Goal: Check status: Check status

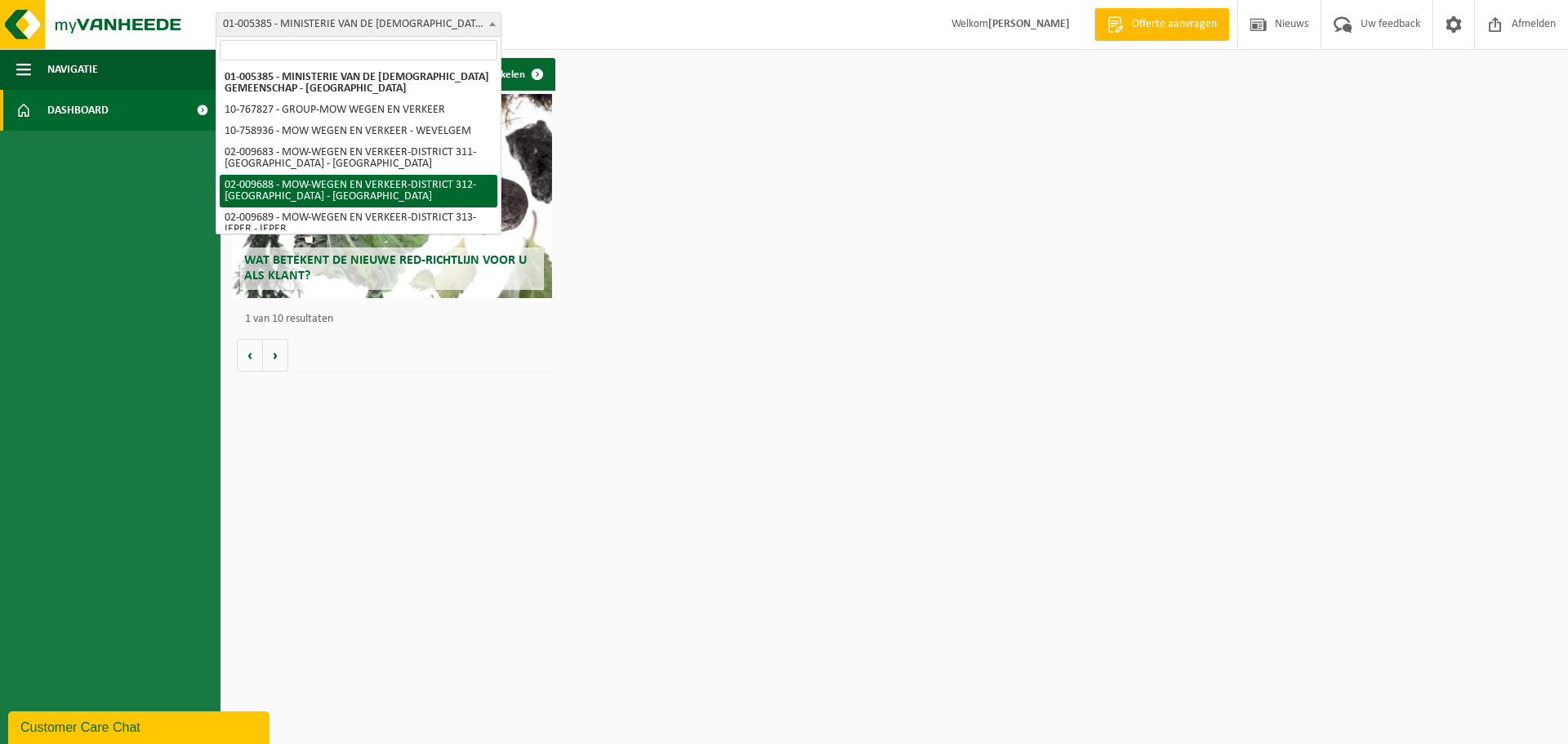
select select "1850"
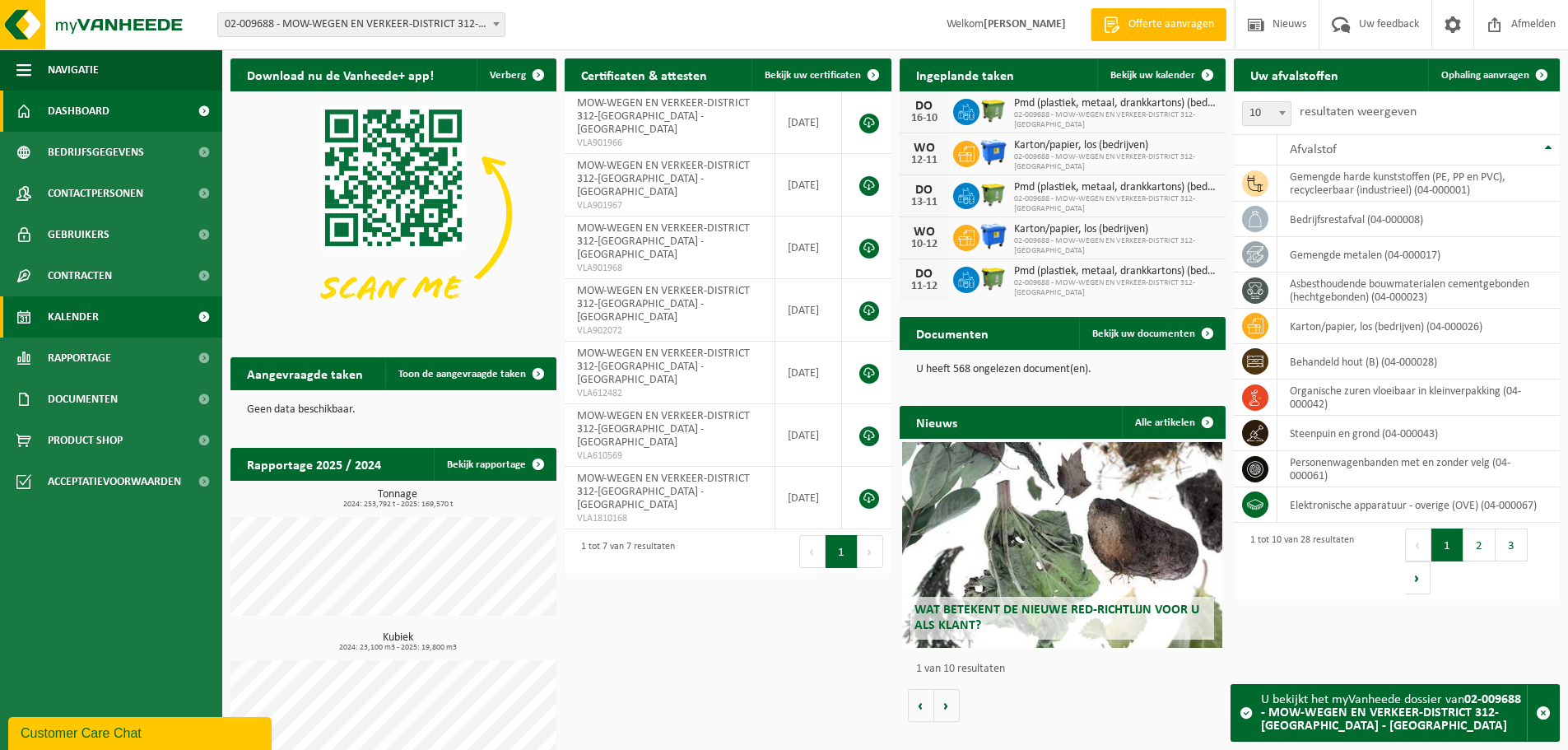
click at [91, 314] on span "Kalender" at bounding box center [73, 317] width 51 height 41
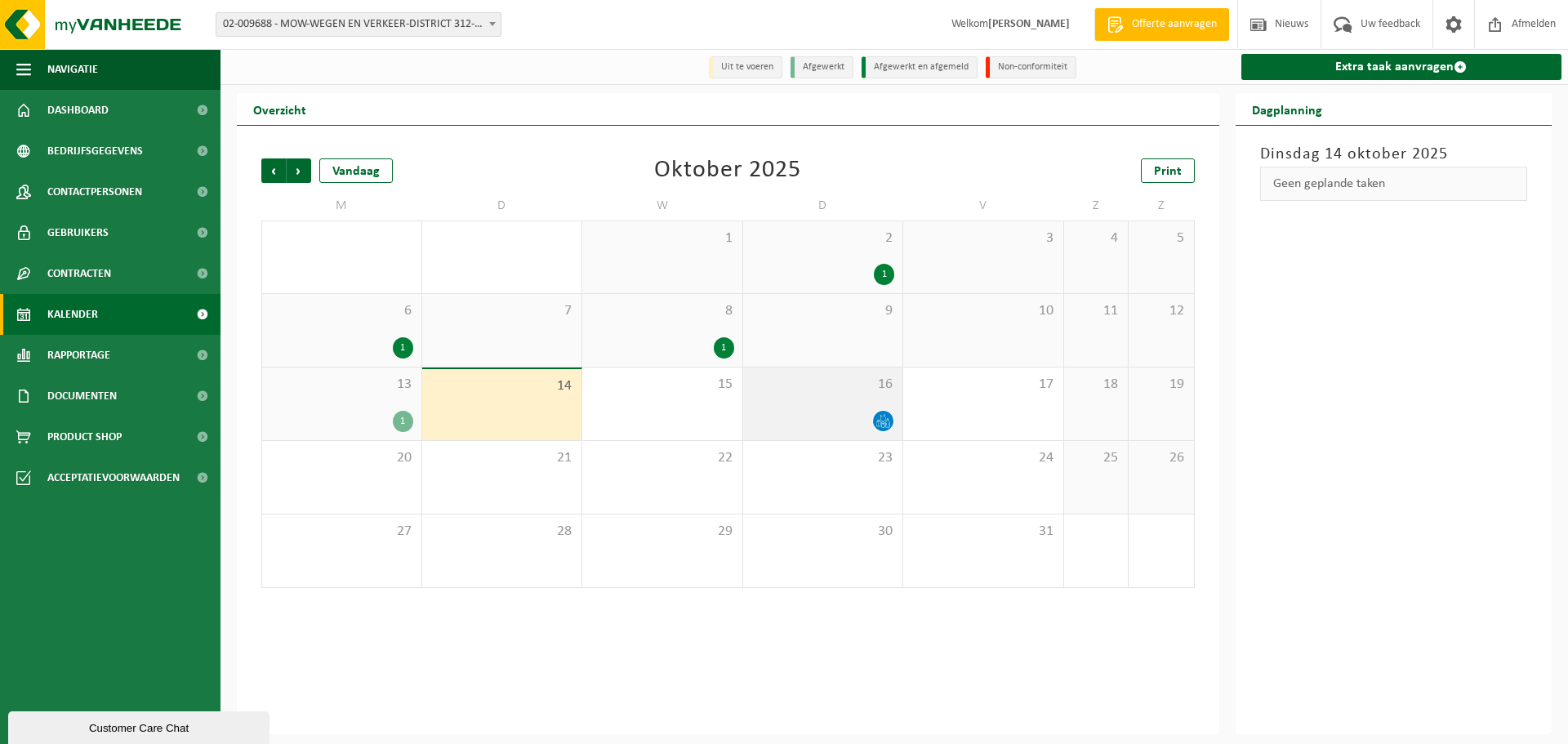
click at [800, 420] on div at bounding box center [823, 421] width 144 height 22
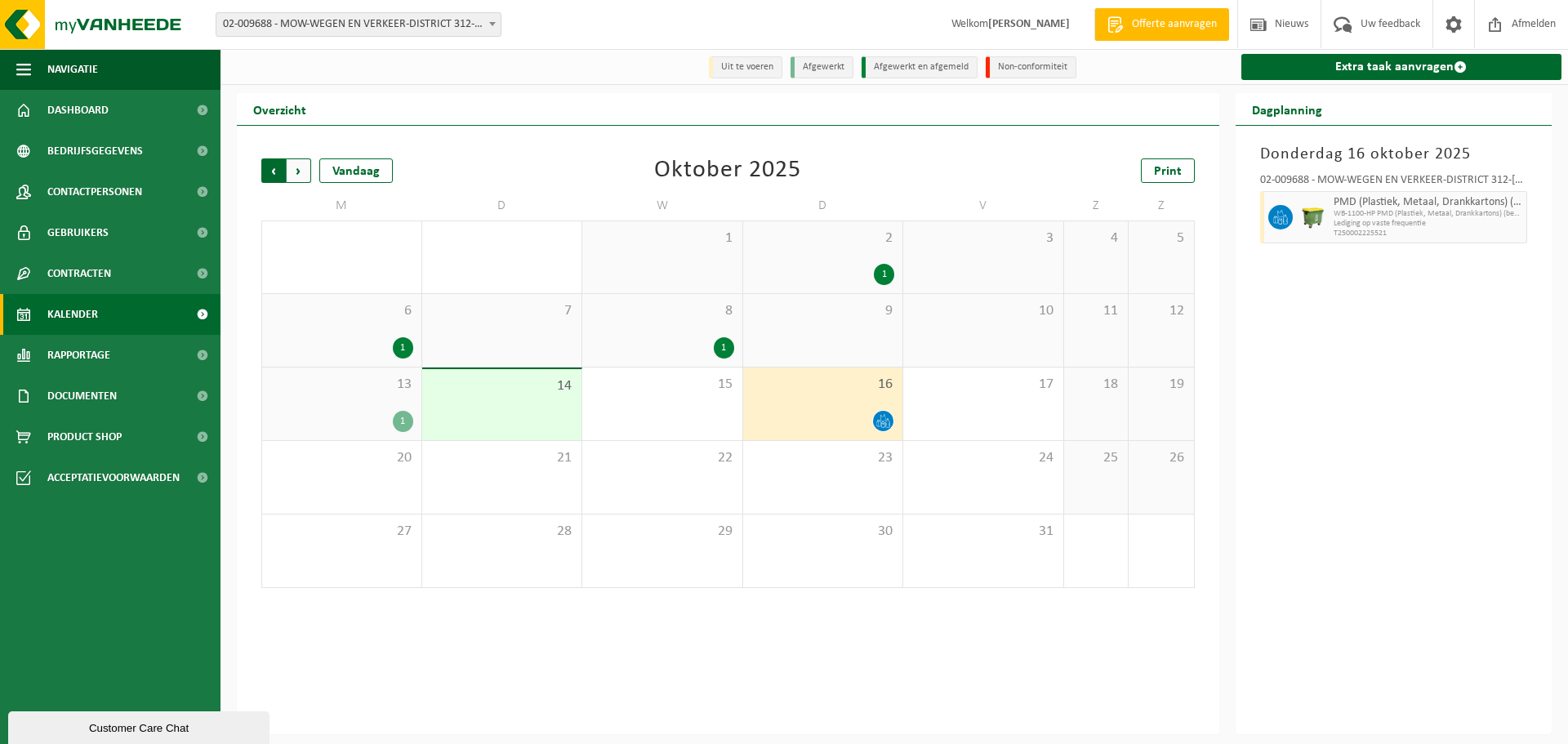
click at [303, 173] on span "Volgende" at bounding box center [298, 170] width 24 height 24
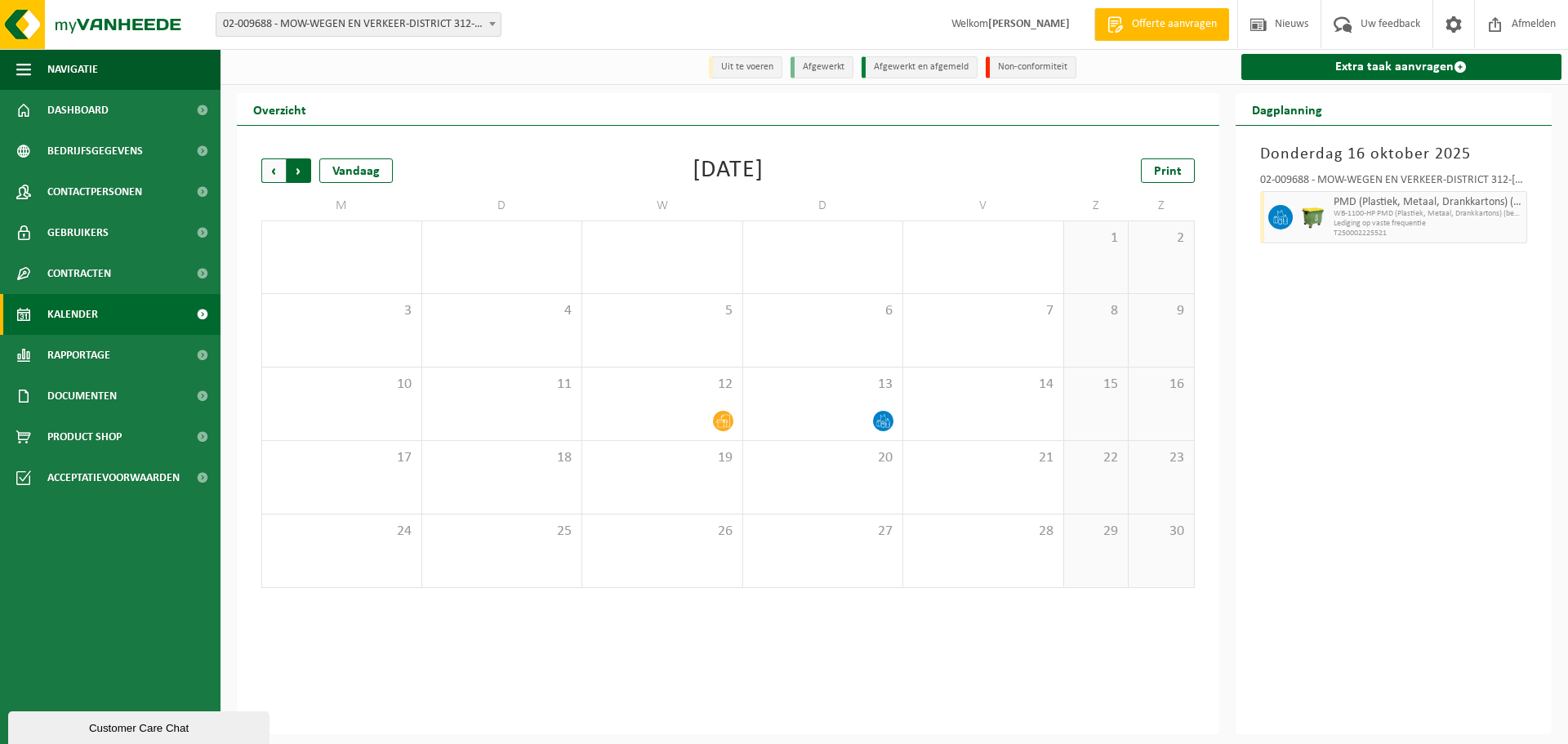
click at [269, 168] on span "Vorige" at bounding box center [273, 170] width 24 height 24
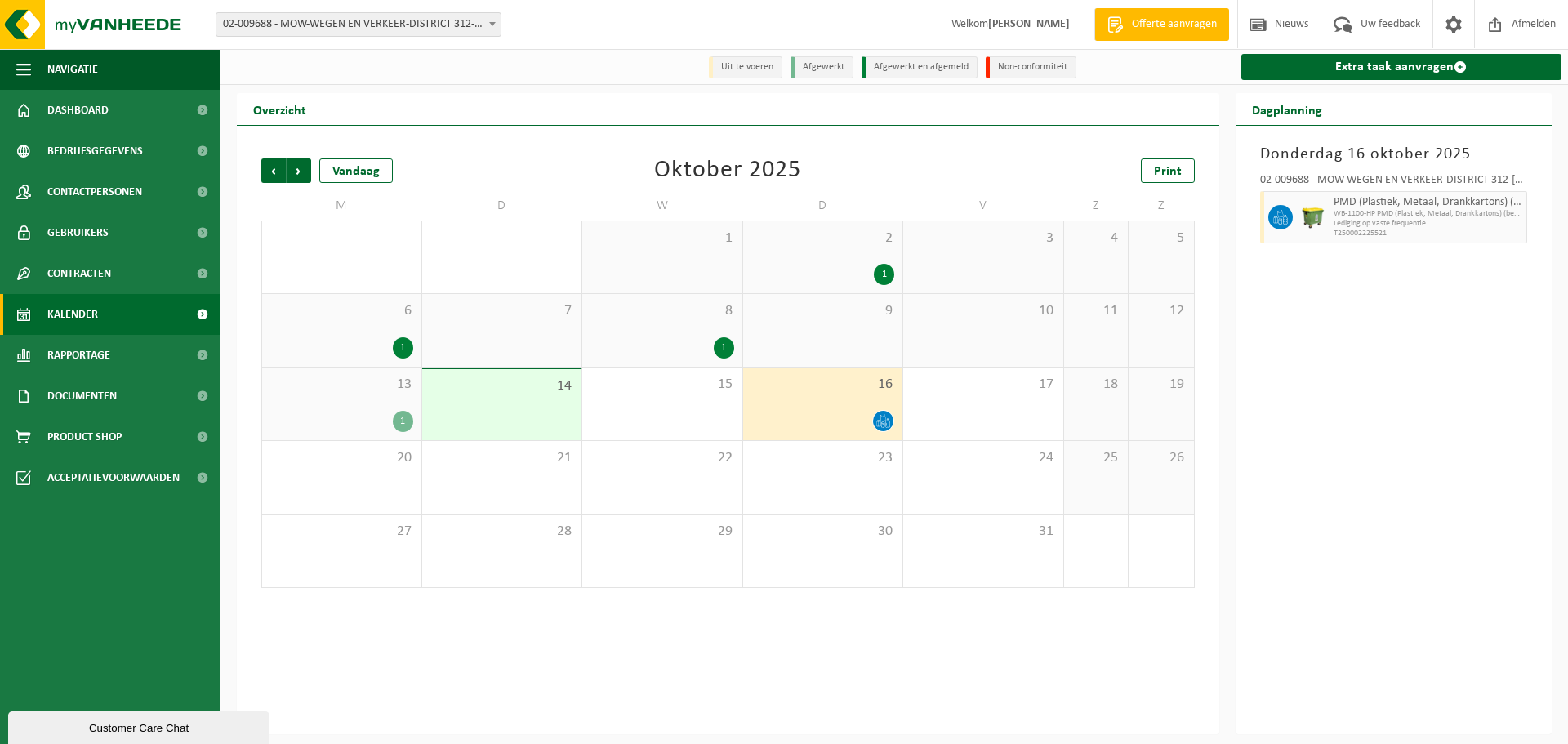
click at [269, 168] on span "Vorige" at bounding box center [273, 170] width 24 height 24
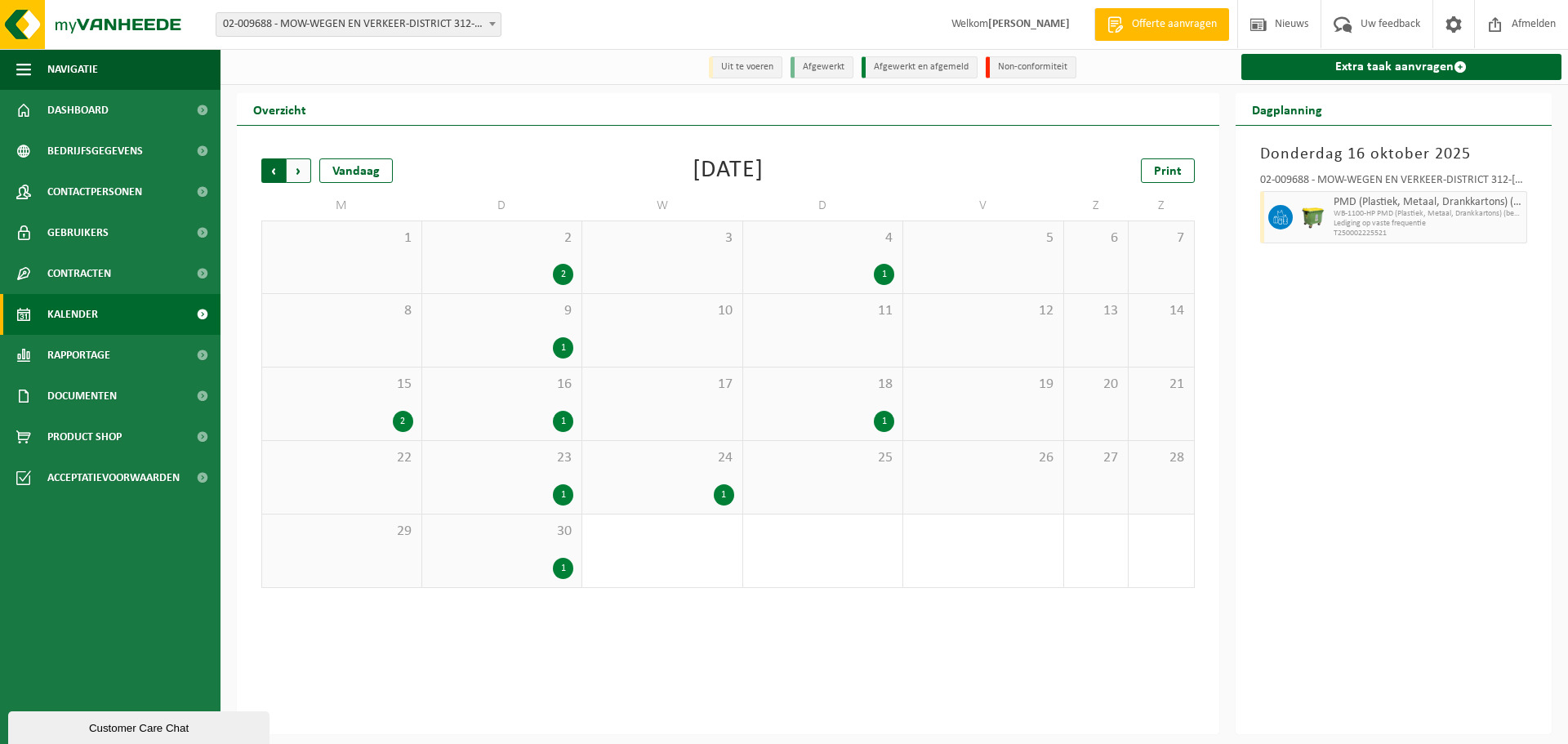
click at [300, 170] on span "Volgende" at bounding box center [298, 170] width 24 height 24
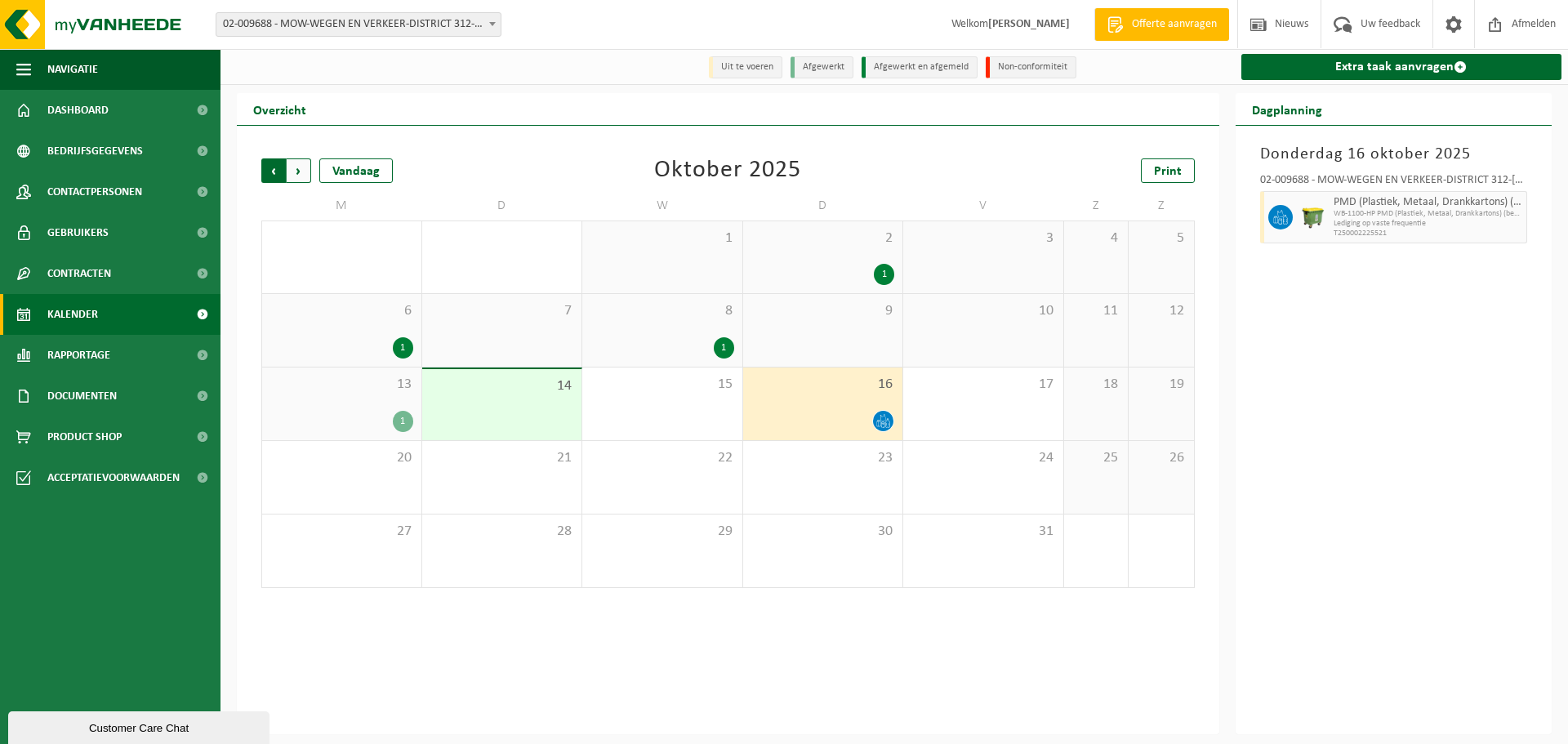
click at [298, 170] on span "Volgende" at bounding box center [298, 170] width 24 height 24
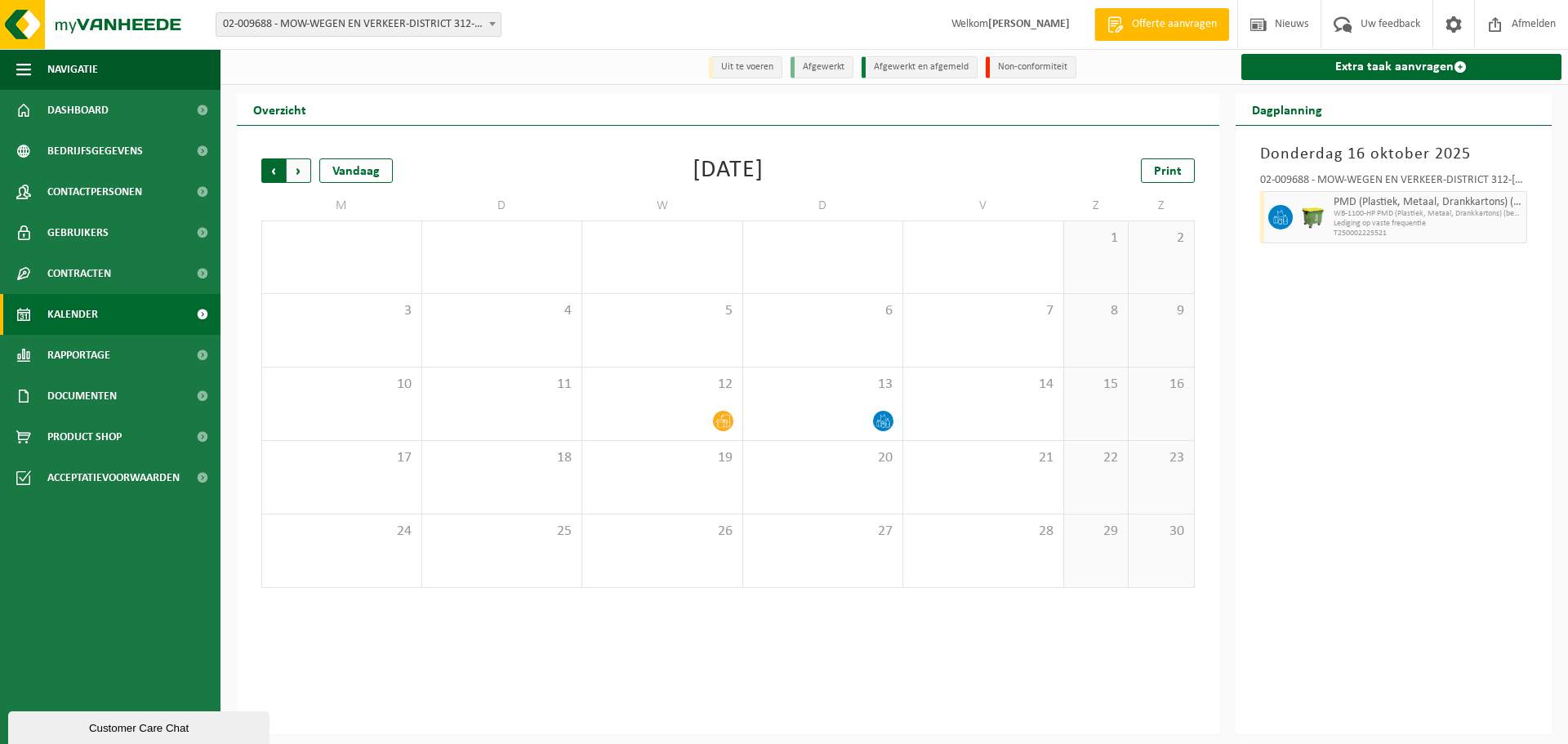
click at [297, 170] on span "Volgende" at bounding box center [298, 170] width 24 height 24
